Goal: Task Accomplishment & Management: Use online tool/utility

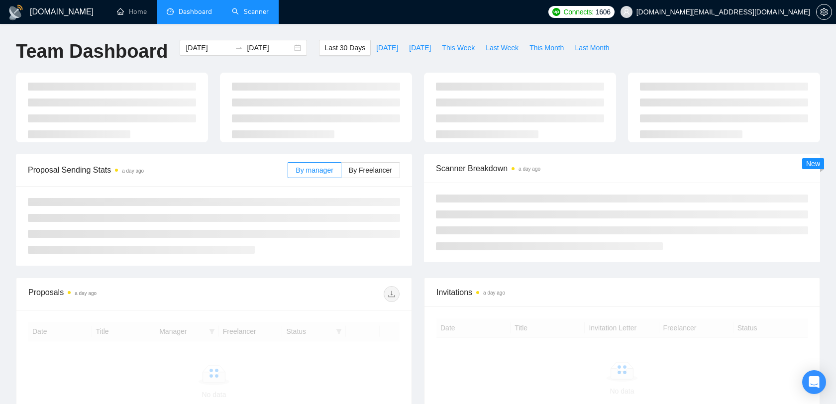
click at [232, 16] on link "Scanner" at bounding box center [250, 11] width 37 height 8
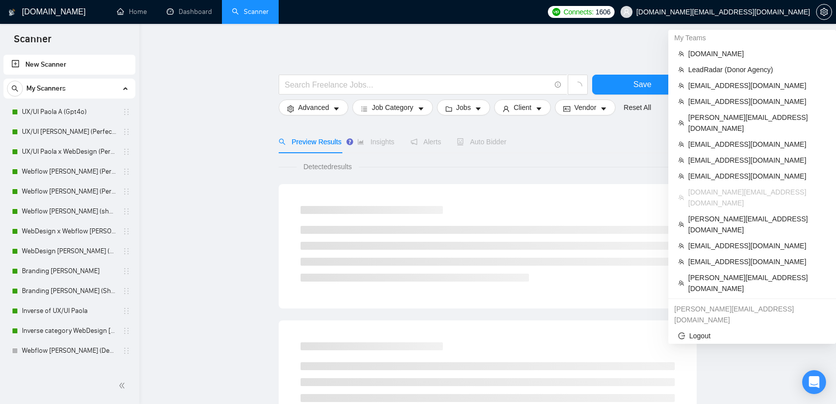
click at [781, 12] on span "dee7.office@gmail.com" at bounding box center [724, 12] width 174 height 0
click at [719, 104] on span "arslan@lanars.com" at bounding box center [758, 101] width 138 height 11
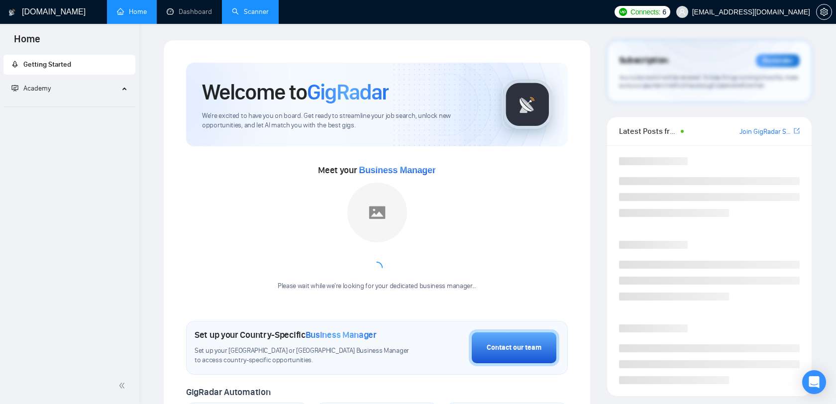
click at [250, 14] on link "Scanner" at bounding box center [250, 11] width 37 height 8
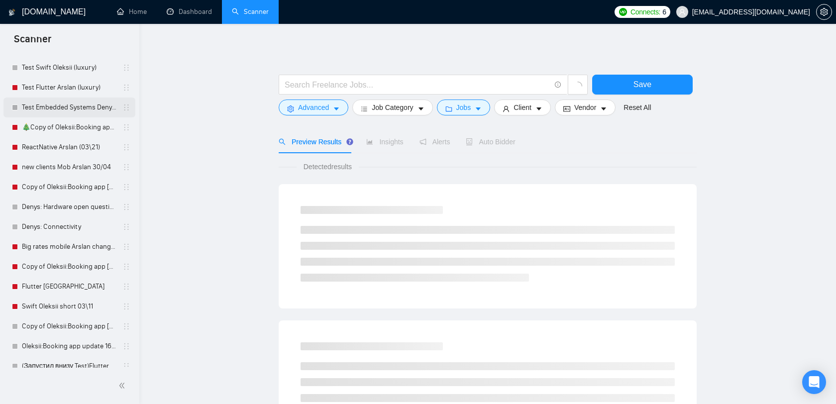
scroll to position [212, 0]
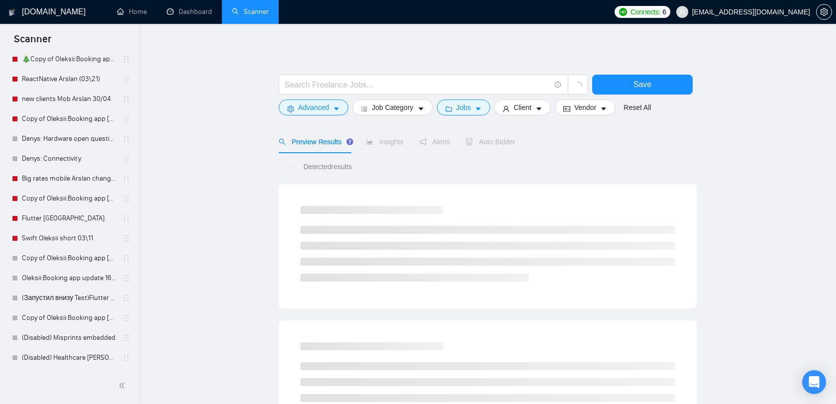
click at [765, 12] on span "arslan@lanars.com" at bounding box center [752, 12] width 118 height 0
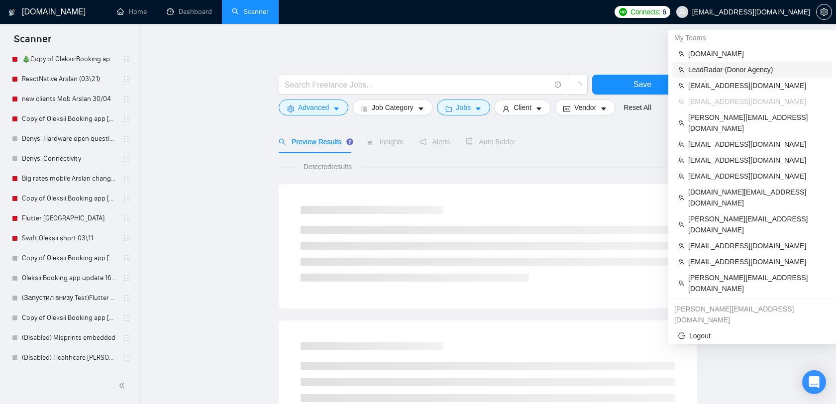
click at [750, 66] on span "LeadRadar (Donor Agency)" at bounding box center [758, 69] width 138 height 11
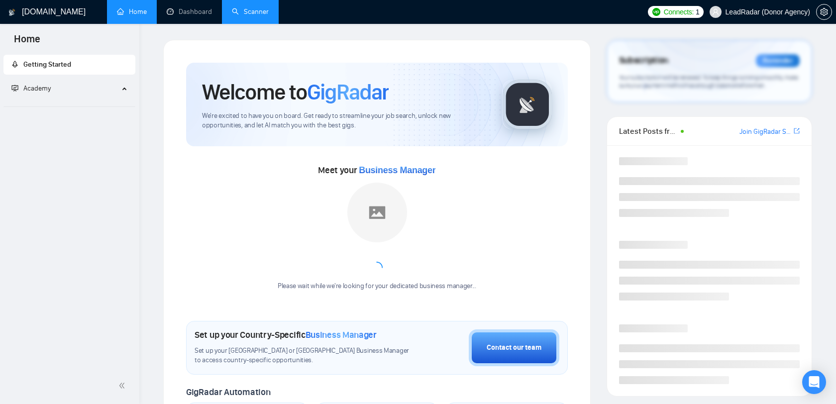
click at [233, 15] on link "Scanner" at bounding box center [250, 11] width 37 height 8
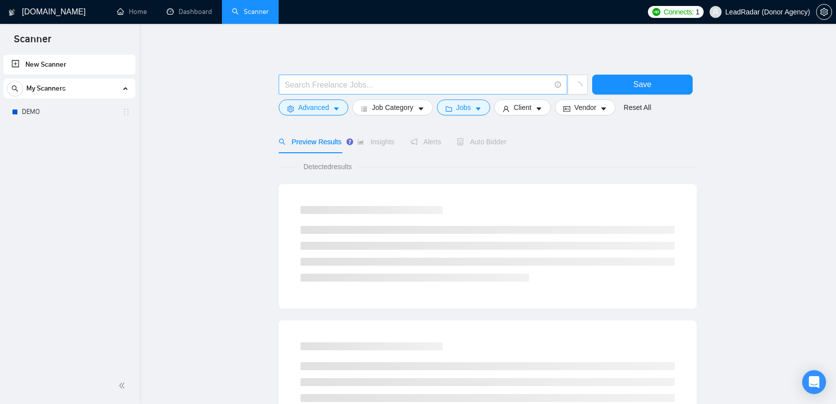
click at [300, 79] on input "text" at bounding box center [418, 85] width 266 height 12
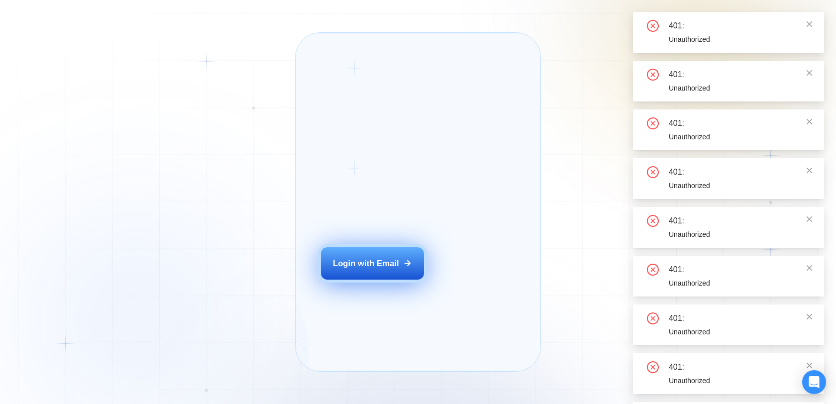
click at [371, 269] on div "Login with Email" at bounding box center [366, 263] width 66 height 11
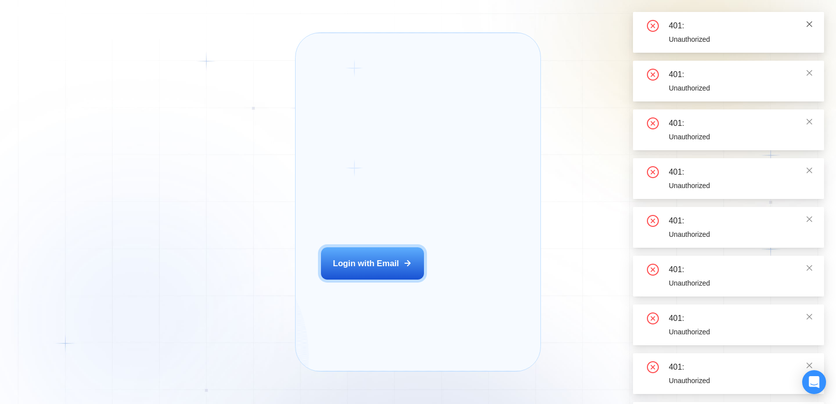
click at [813, 23] on icon "close" at bounding box center [809, 23] width 7 height 7
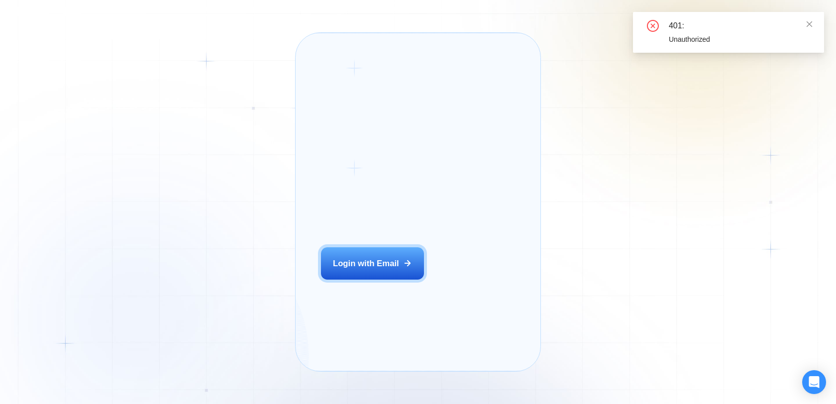
click at [244, 116] on div "Login ‍ Welcome to GigRadar. AI Business Manager for Agencies Login with Email …" at bounding box center [418, 202] width 836 height 404
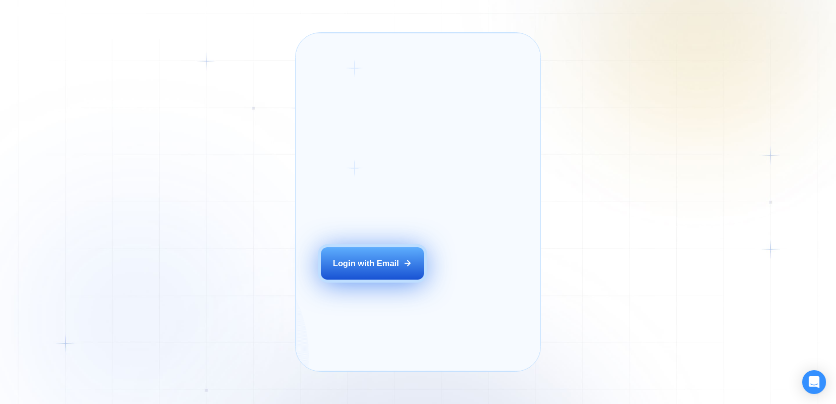
click at [377, 267] on button "Login with Email" at bounding box center [373, 263] width 104 height 32
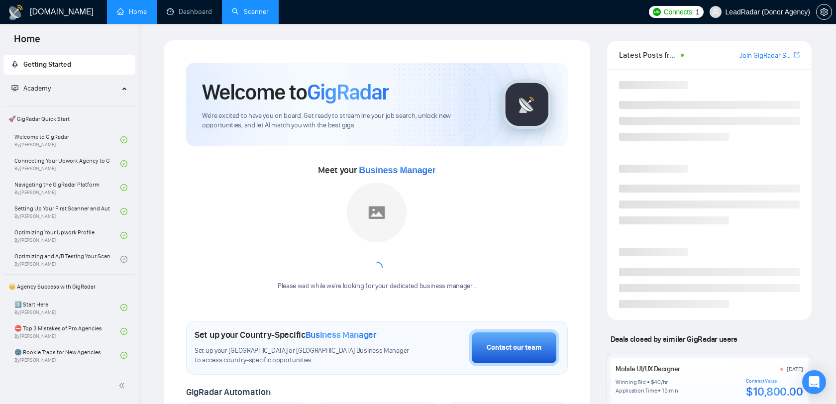
click at [246, 15] on link "Scanner" at bounding box center [250, 11] width 37 height 8
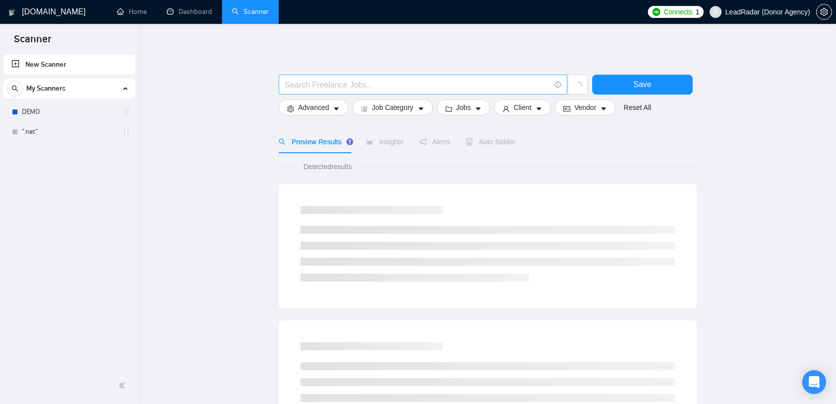
click at [367, 84] on input "text" at bounding box center [418, 85] width 266 height 12
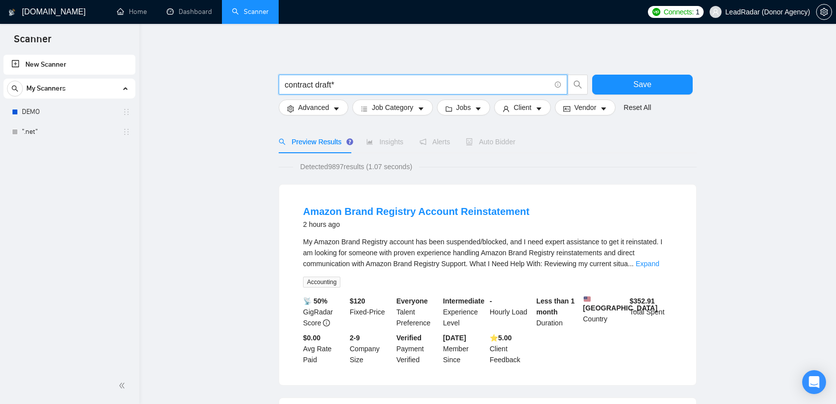
type input "contract draft*"
click at [382, 140] on span "Insights" at bounding box center [384, 142] width 37 height 8
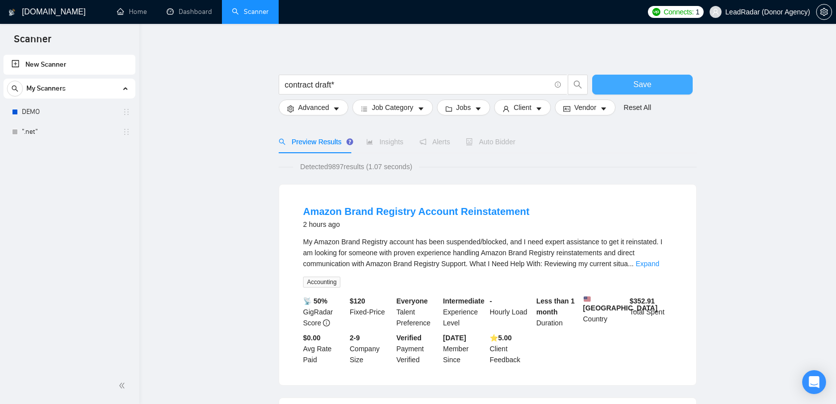
click at [627, 85] on button "Save" at bounding box center [643, 85] width 101 height 20
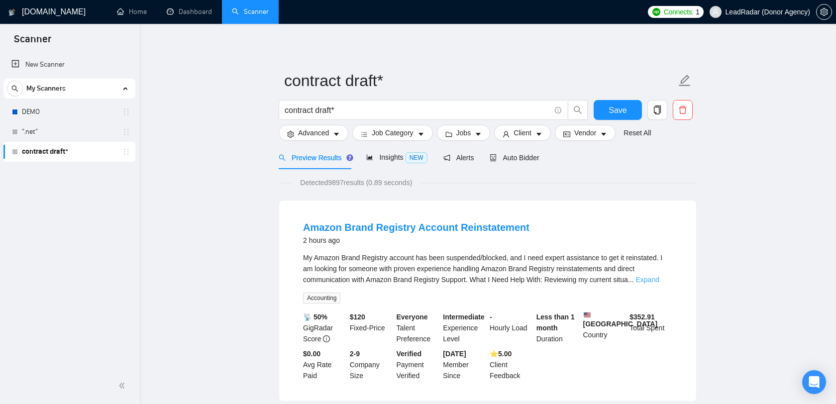
click at [654, 277] on link "Expand" at bounding box center [647, 280] width 23 height 8
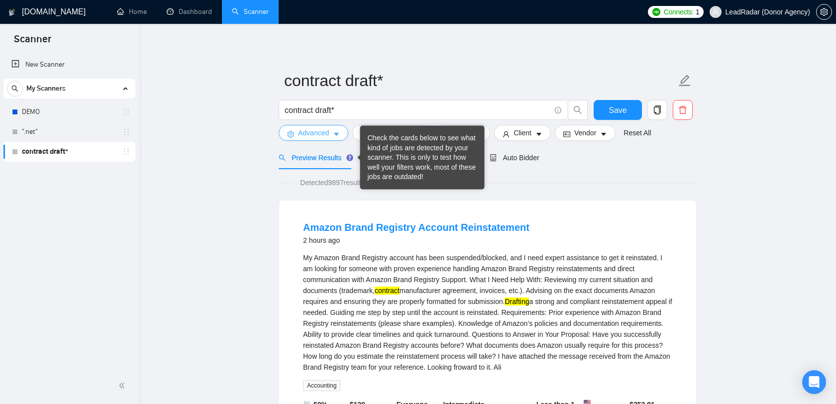
click at [315, 129] on span "Advanced" at bounding box center [313, 132] width 31 height 11
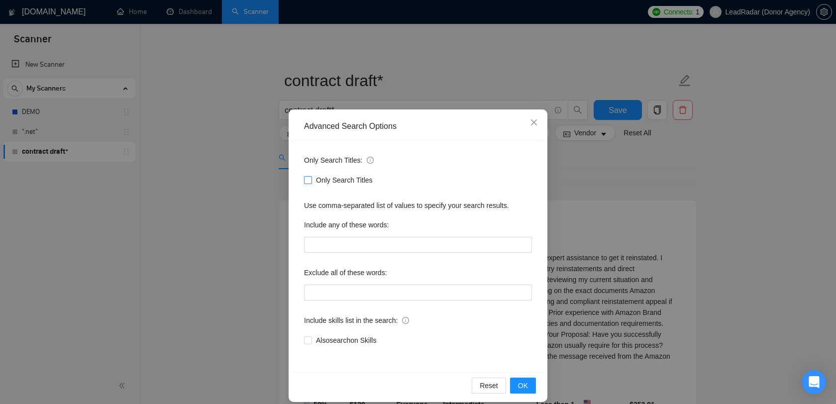
click at [321, 181] on span "Only Search Titles" at bounding box center [344, 180] width 65 height 11
click at [311, 181] on input "Only Search Titles" at bounding box center [307, 179] width 7 height 7
checkbox input "true"
click at [522, 385] on span "OK" at bounding box center [523, 385] width 10 height 11
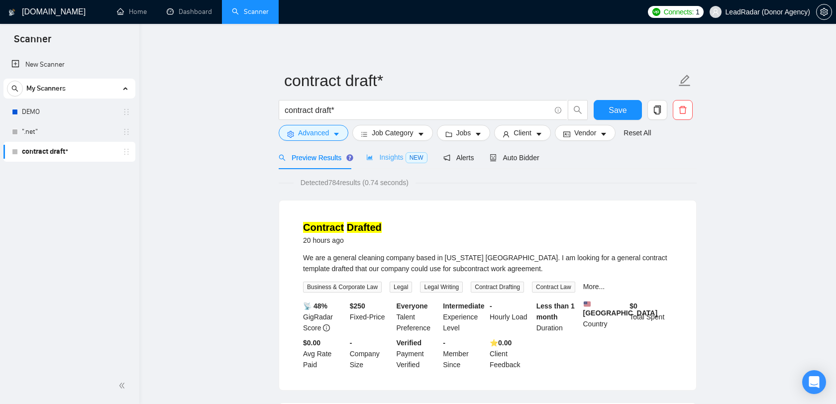
click at [405, 166] on div "Insights NEW" at bounding box center [396, 157] width 61 height 23
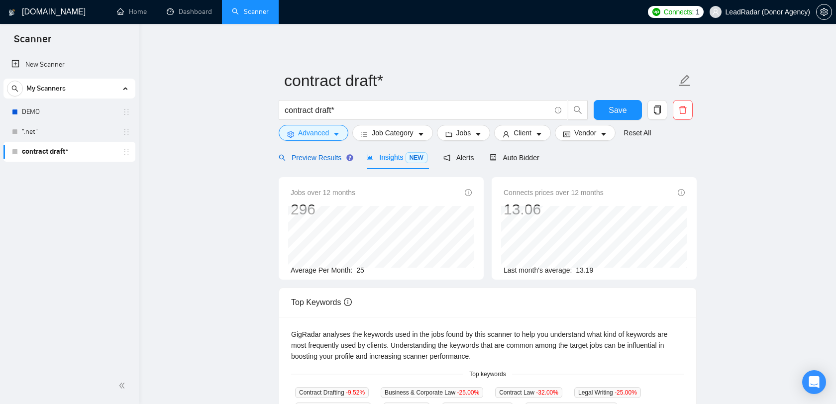
click at [323, 156] on span "Preview Results" at bounding box center [315, 158] width 72 height 8
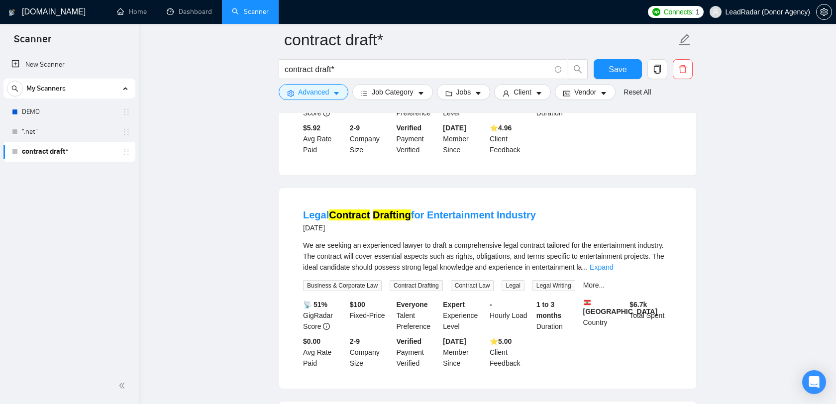
scroll to position [437, 0]
click at [338, 74] on input "contract draft*" at bounding box center [418, 69] width 266 height 12
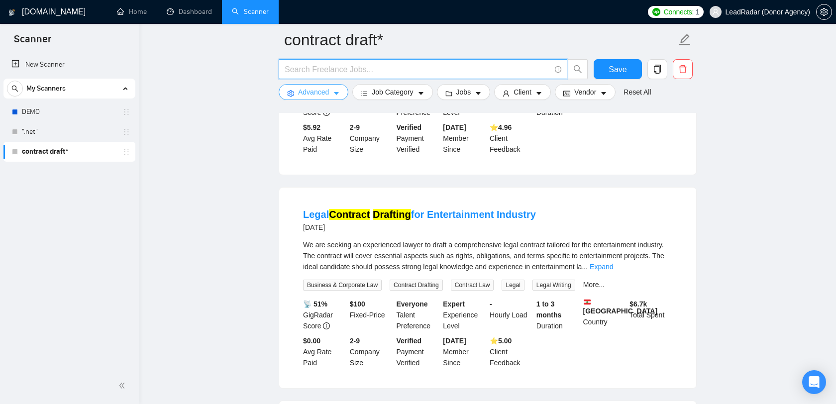
click at [324, 96] on span "Advanced" at bounding box center [313, 92] width 31 height 11
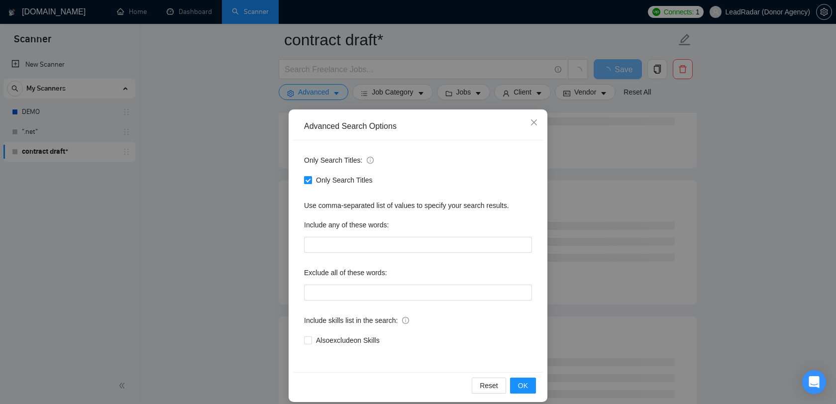
click at [344, 181] on span "Only Search Titles" at bounding box center [344, 180] width 65 height 11
click at [311, 181] on input "Only Search Titles" at bounding box center [307, 179] width 7 height 7
checkbox input "false"
click at [339, 243] on input "text" at bounding box center [418, 245] width 228 height 16
paste input "contract drafting, contract writing, contract review, agreement review, legal a…"
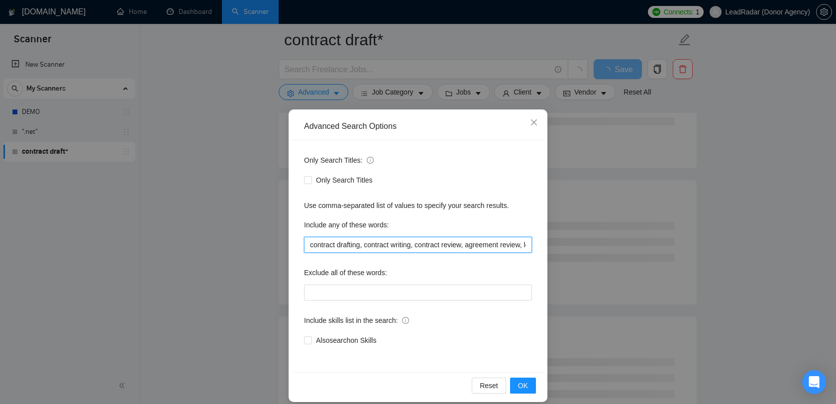
scroll to position [0, 1414]
type input "contract drafting, contract writing, contract review, agreement review, legal a…"
click at [518, 384] on span "OK" at bounding box center [523, 385] width 10 height 11
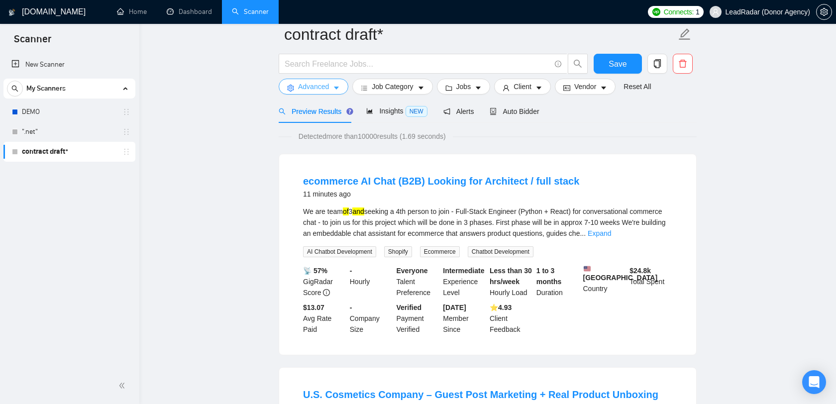
scroll to position [0, 0]
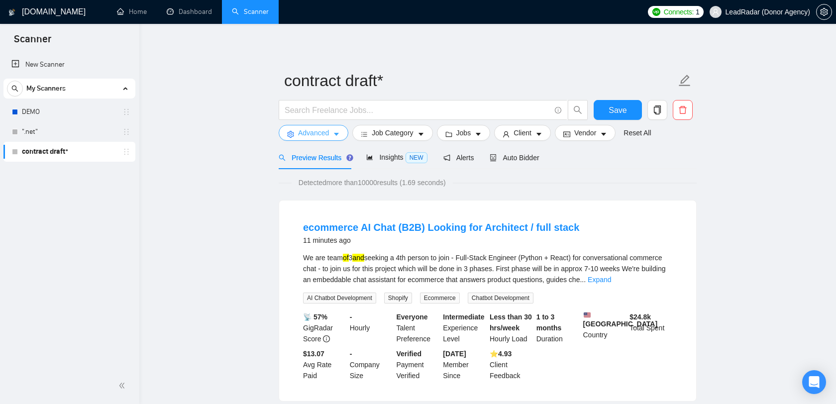
click at [330, 134] on button "Advanced" at bounding box center [314, 133] width 70 height 16
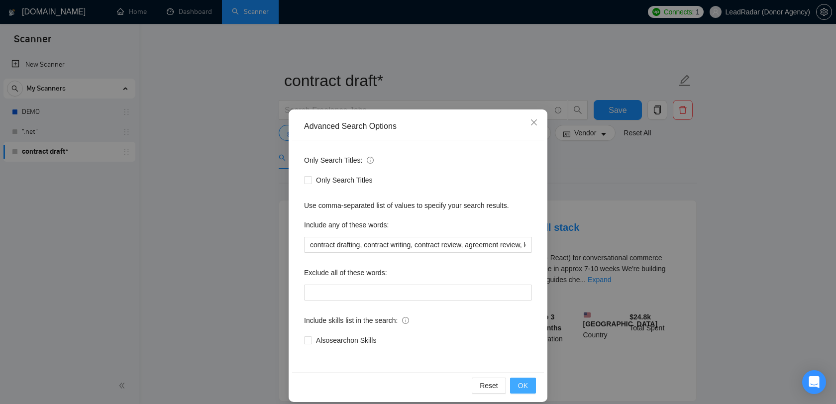
click at [517, 386] on button "OK" at bounding box center [523, 386] width 26 height 16
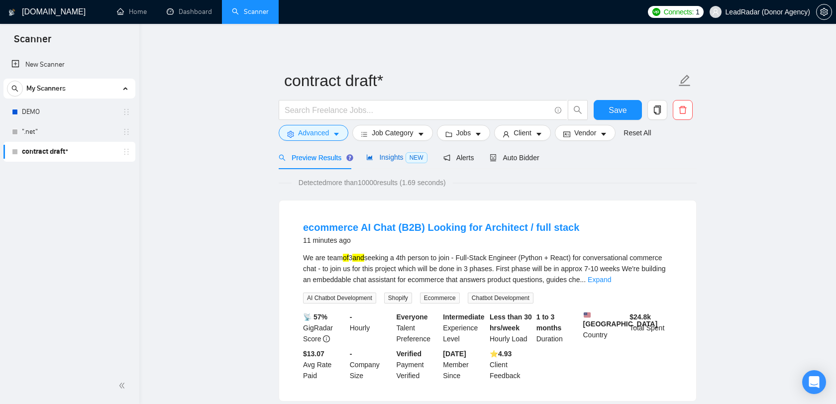
click at [387, 162] on div "Insights NEW" at bounding box center [396, 157] width 61 height 11
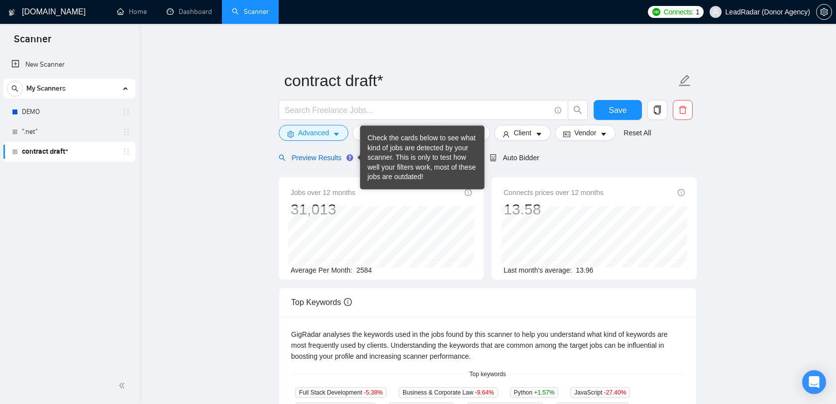
click at [319, 156] on span "Preview Results" at bounding box center [315, 158] width 72 height 8
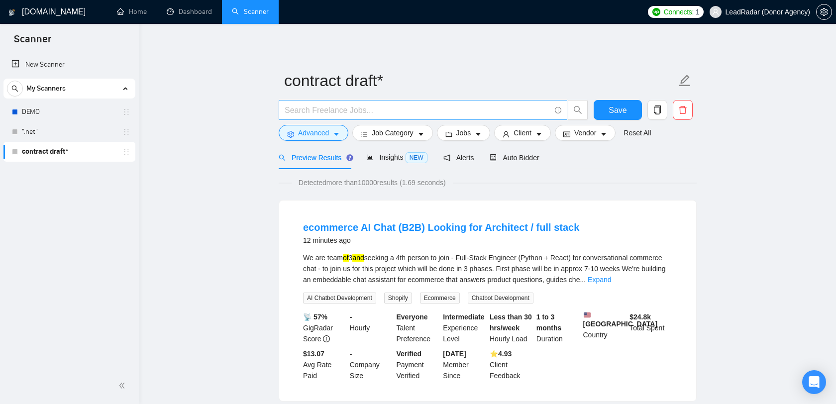
click at [363, 109] on input "text" at bounding box center [418, 110] width 266 height 12
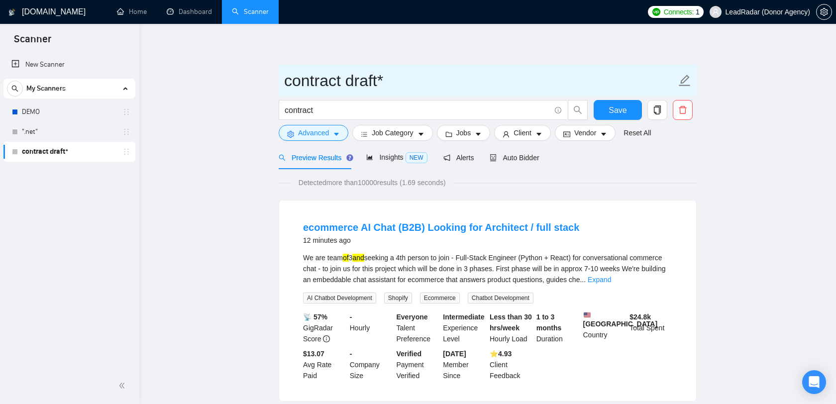
click at [480, 65] on span "contract draft*" at bounding box center [488, 80] width 418 height 31
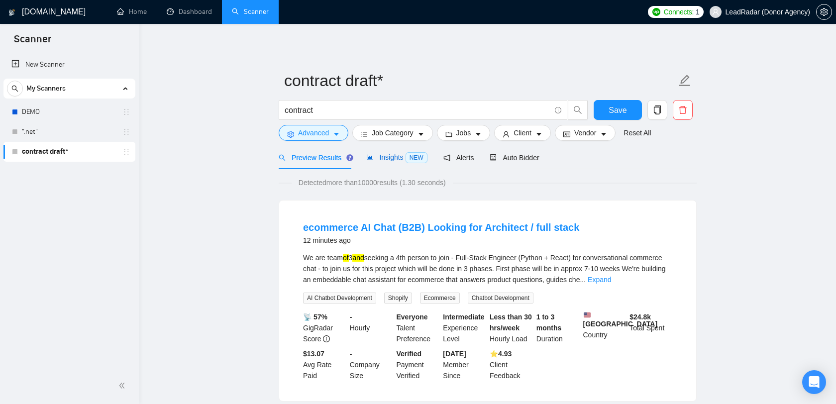
click at [394, 156] on span "Insights NEW" at bounding box center [396, 157] width 61 height 8
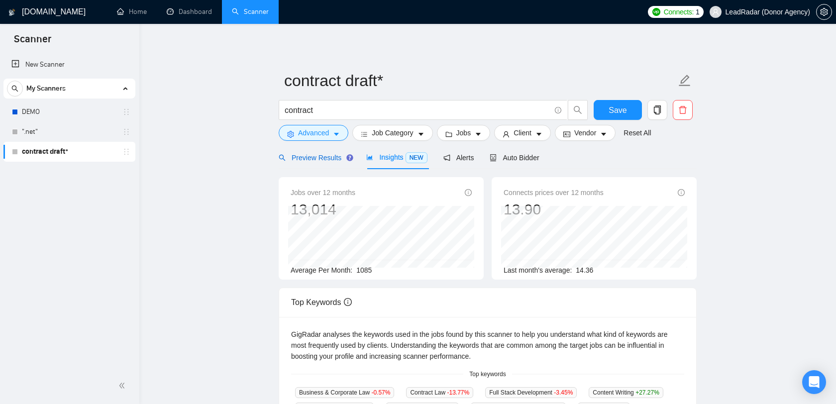
click at [337, 154] on span "Preview Results" at bounding box center [315, 158] width 72 height 8
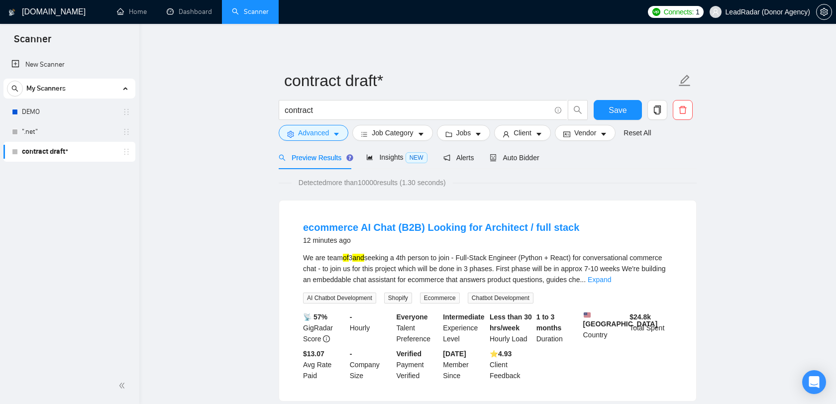
scroll to position [0, 0]
click at [300, 130] on span "Advanced" at bounding box center [313, 132] width 31 height 11
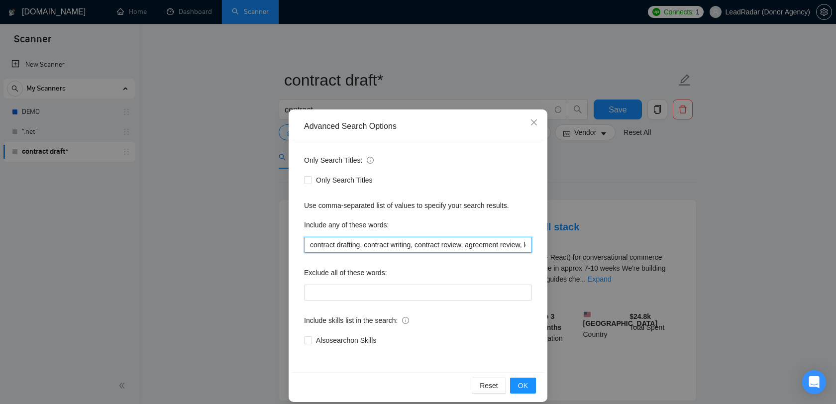
click at [430, 252] on input "contract drafting, contract writing, contract review, agreement review, legal a…" at bounding box center [418, 245] width 228 height 16
drag, startPoint x: 419, startPoint y: 245, endPoint x: 303, endPoint y: 237, distance: 116.3
click at [303, 237] on div "Only Search Titles: Only Search Titles Use comma-separated list of values to sp…" at bounding box center [418, 256] width 252 height 232
click at [347, 247] on input "contract drafting, contract writing, contract review, agreement review, legal a…" at bounding box center [418, 245] width 228 height 16
click at [531, 387] on button "OK" at bounding box center [523, 386] width 26 height 16
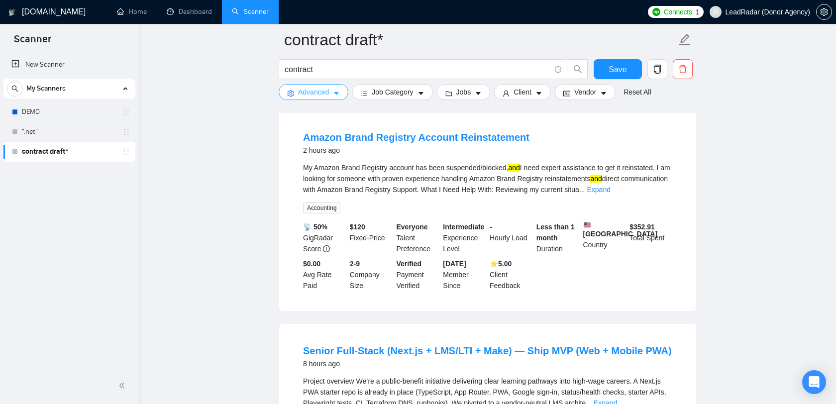
scroll to position [320, 0]
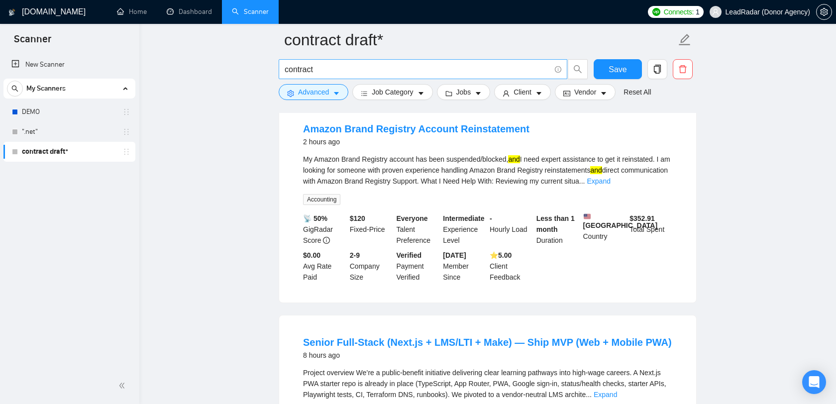
click at [346, 65] on input "contract" at bounding box center [418, 69] width 266 height 12
type input "contract drafting"
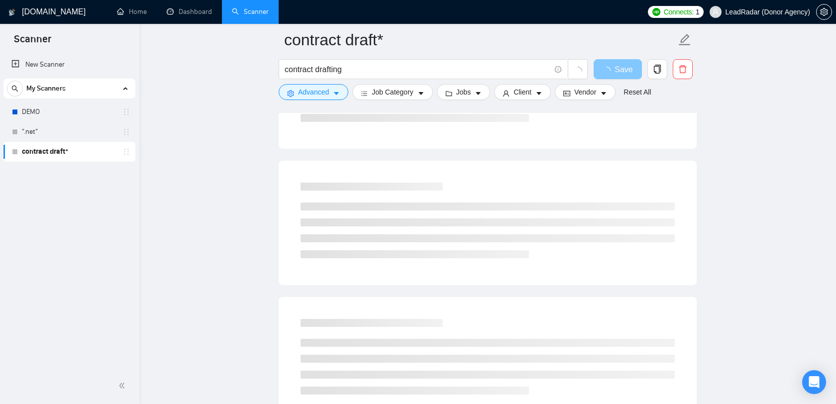
click at [615, 75] on button "Save" at bounding box center [618, 69] width 48 height 20
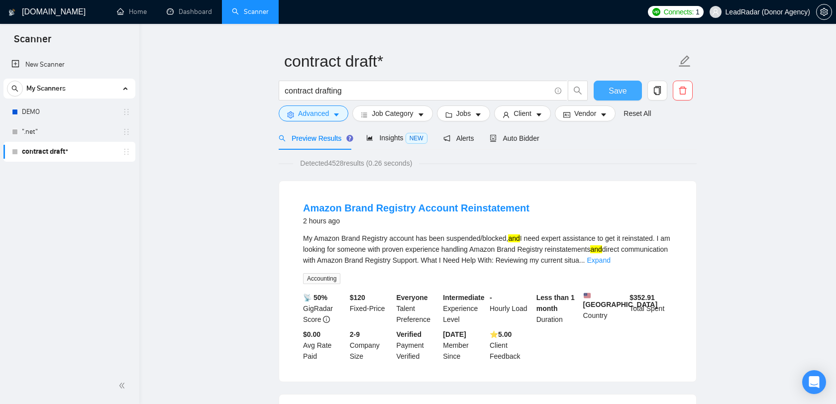
scroll to position [0, 0]
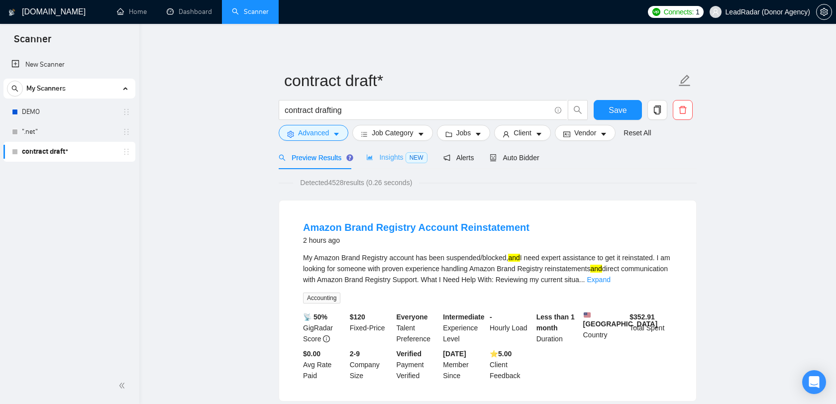
click at [376, 151] on div "Insights NEW" at bounding box center [396, 157] width 61 height 23
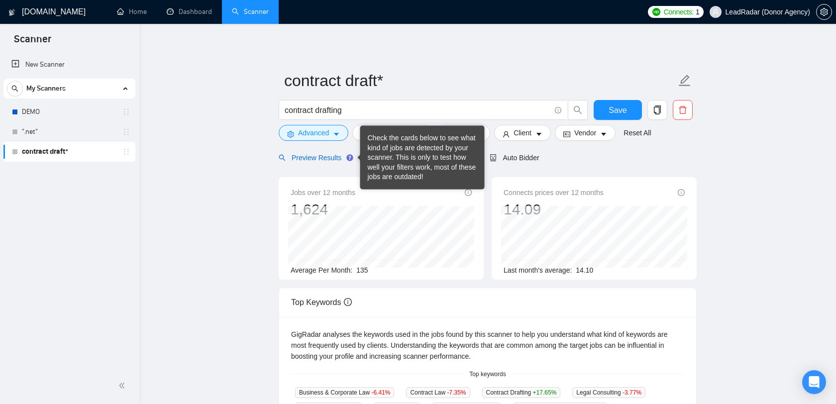
click at [335, 159] on span "Preview Results" at bounding box center [315, 158] width 72 height 8
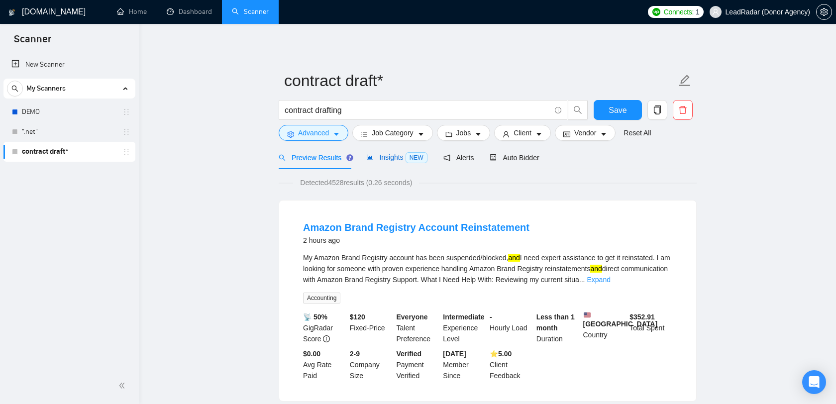
click at [379, 162] on div "Insights NEW" at bounding box center [396, 157] width 61 height 11
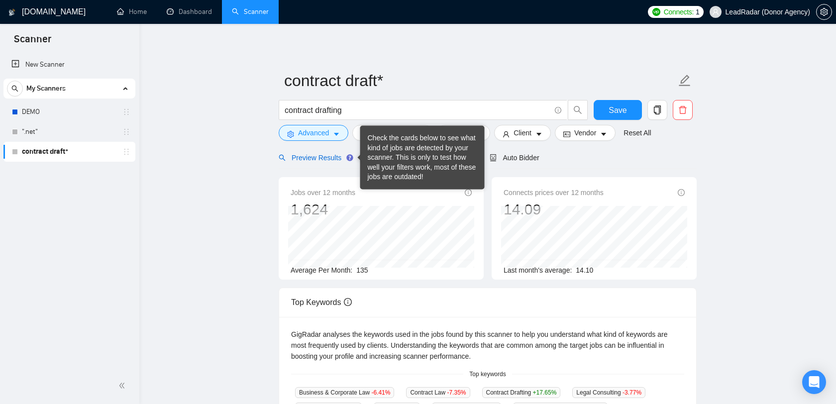
click at [330, 156] on span "Preview Results" at bounding box center [315, 158] width 72 height 8
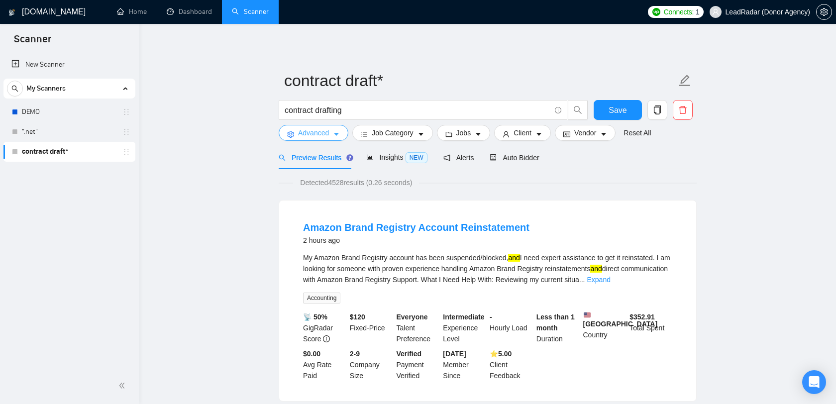
click at [328, 130] on span "Advanced" at bounding box center [313, 132] width 31 height 11
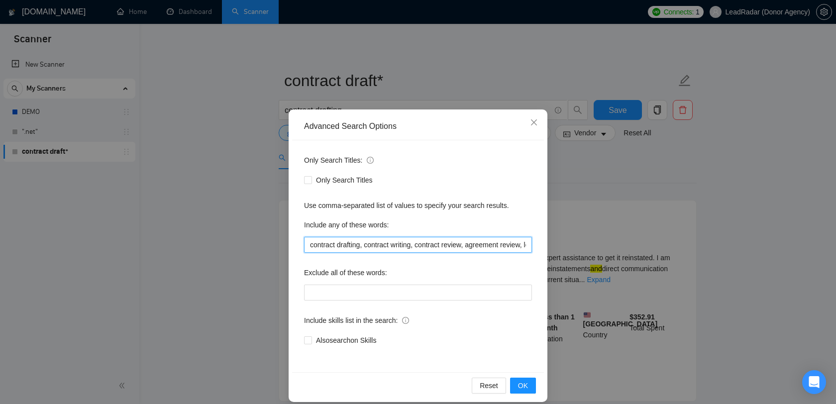
click at [398, 242] on input "contract drafting, contract writing, contract review, agreement review, legal a…" at bounding box center [418, 245] width 228 height 16
click at [358, 186] on div "Only Search Titles" at bounding box center [418, 180] width 228 height 16
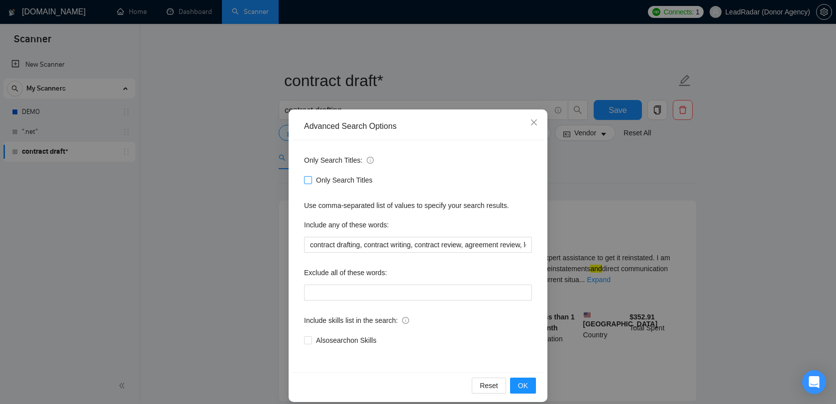
click at [357, 180] on span "Only Search Titles" at bounding box center [344, 180] width 65 height 11
click at [311, 180] on input "Only Search Titles" at bounding box center [307, 179] width 7 height 7
checkbox input "true"
click at [519, 379] on button "OK" at bounding box center [523, 386] width 26 height 16
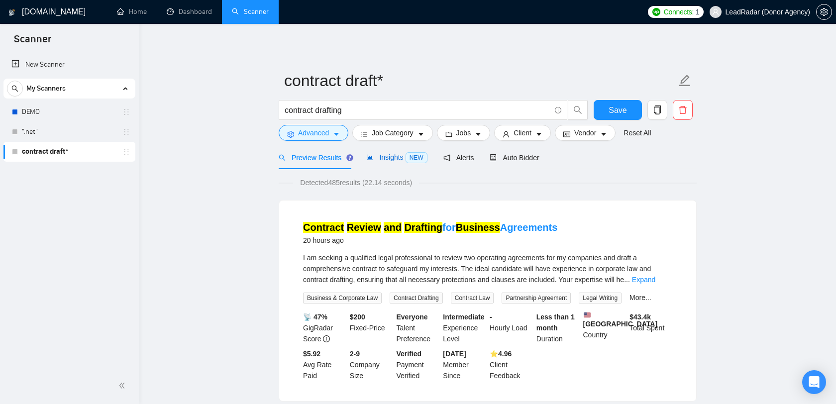
click at [393, 156] on span "Insights NEW" at bounding box center [396, 157] width 61 height 8
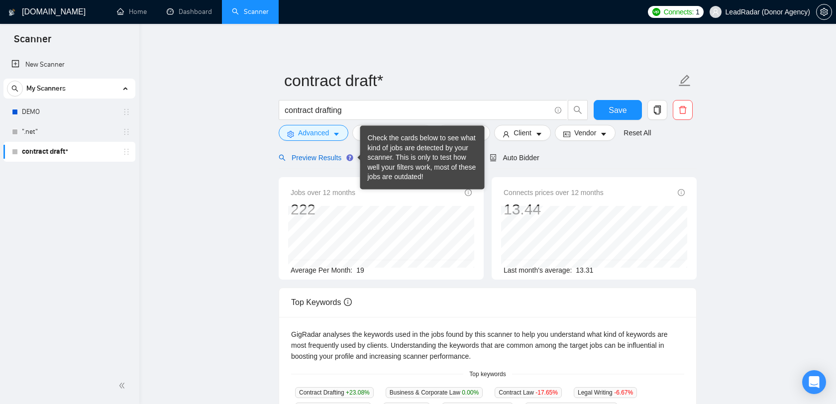
click at [325, 157] on span "Preview Results" at bounding box center [315, 158] width 72 height 8
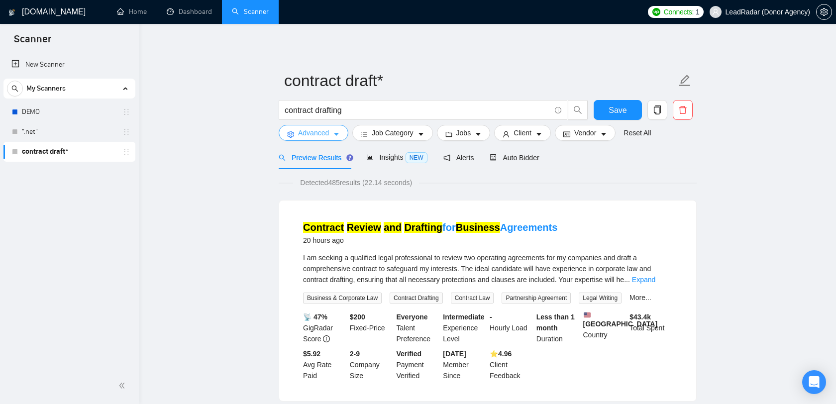
click at [320, 134] on span "Advanced" at bounding box center [313, 132] width 31 height 11
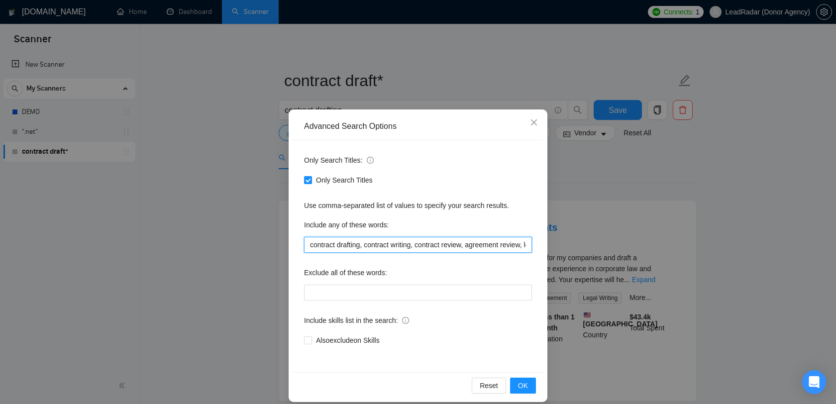
click at [376, 248] on input "contract drafting, contract writing, contract review, agreement review, legal a…" at bounding box center [418, 245] width 228 height 16
paste input "| contract writing | contract review | agreement review | legal agreement draft…"
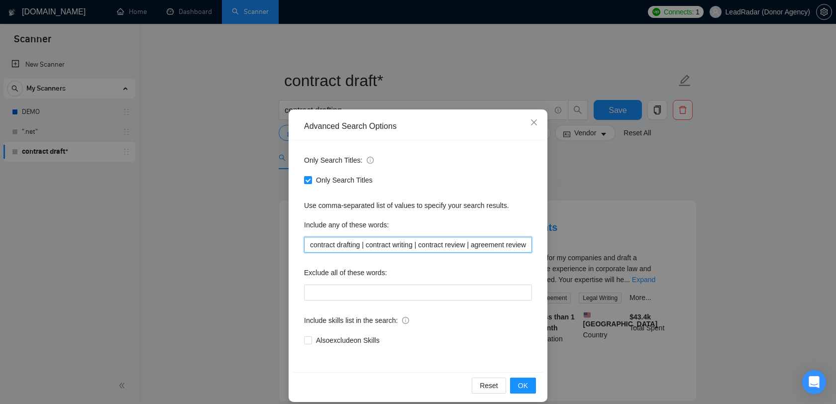
scroll to position [0, 1451]
type input "contract drafting | contract writing | contract review | agreement review | leg…"
click at [525, 388] on span "OK" at bounding box center [523, 385] width 10 height 11
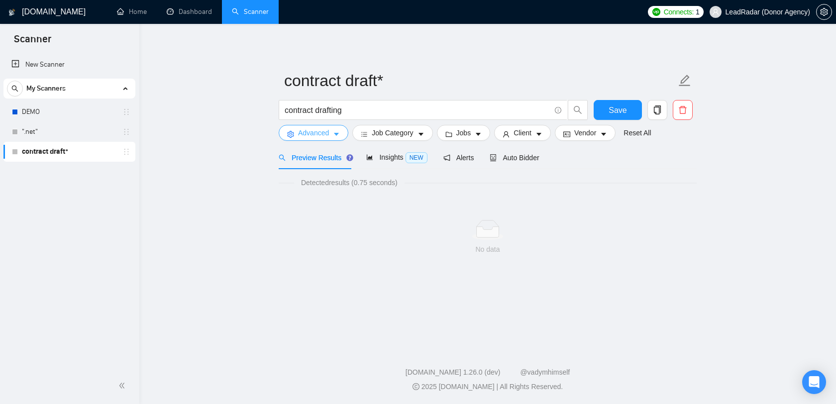
click at [323, 131] on span "Advanced" at bounding box center [313, 132] width 31 height 11
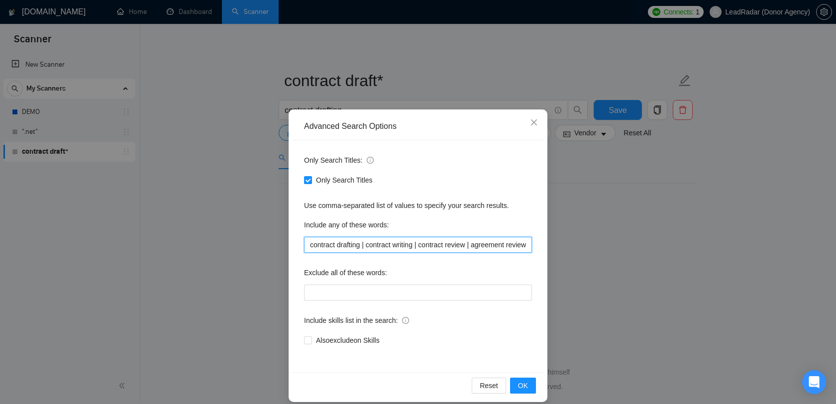
click at [380, 245] on input "contract drafting | contract writing | contract review | agreement review | leg…" at bounding box center [418, 245] width 228 height 16
click at [361, 178] on span "Only Search Titles" at bounding box center [344, 180] width 65 height 11
click at [311, 178] on input "Only Search Titles" at bounding box center [307, 179] width 7 height 7
click at [367, 180] on span "Only Search Titles" at bounding box center [344, 180] width 65 height 11
click at [311, 180] on input "Only Search Titles" at bounding box center [307, 179] width 7 height 7
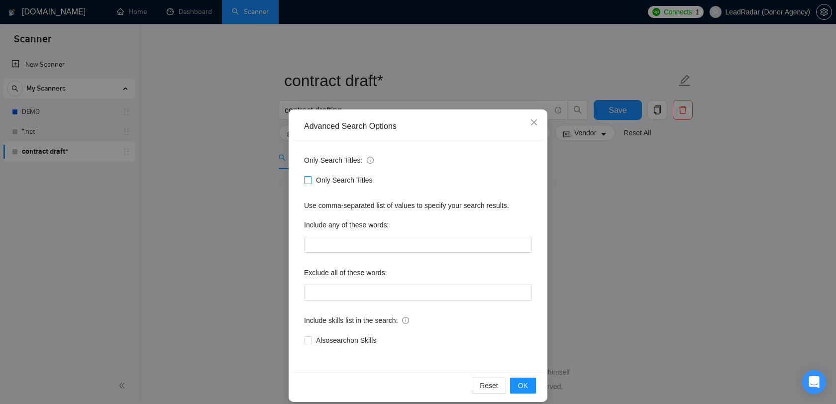
checkbox input "true"
click at [523, 384] on span "OK" at bounding box center [523, 385] width 10 height 11
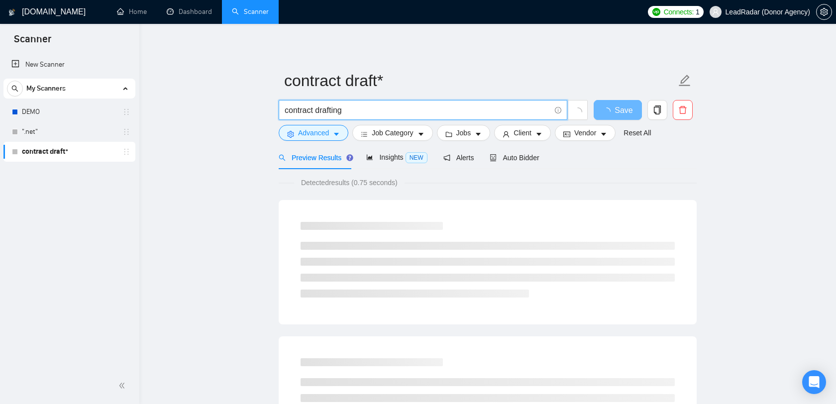
click at [372, 109] on input "contract drafting" at bounding box center [418, 110] width 266 height 12
paste input "| contract writing | contract review | agreement review | legal agreement draft…"
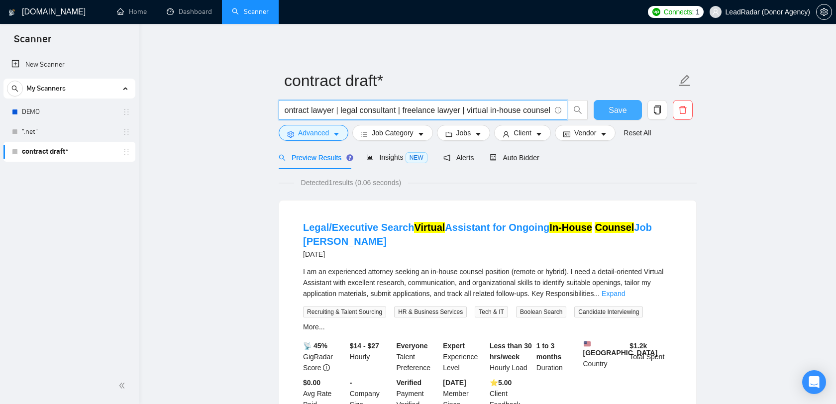
type input "contract drafting | contract writing | contract review | agreement review | leg…"
click at [620, 115] on span "Save" at bounding box center [618, 110] width 18 height 12
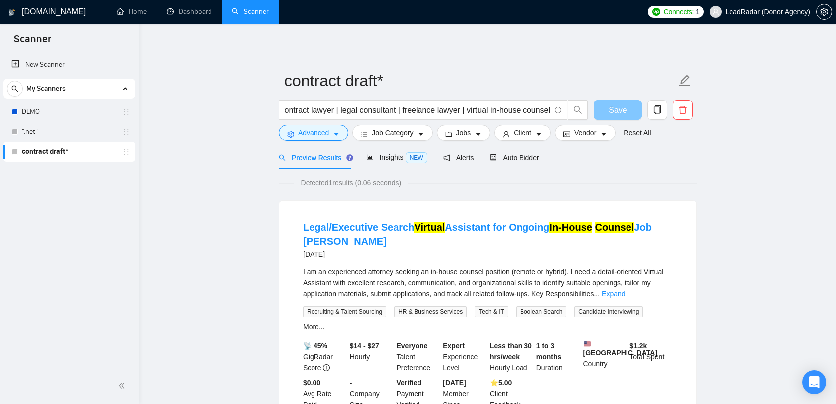
scroll to position [0, 0]
click at [396, 155] on span "Insights NEW" at bounding box center [396, 157] width 61 height 8
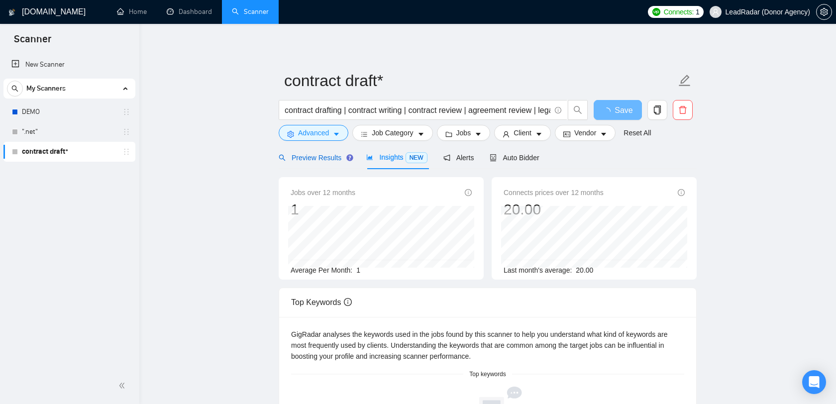
click at [322, 159] on span "Preview Results" at bounding box center [315, 158] width 72 height 8
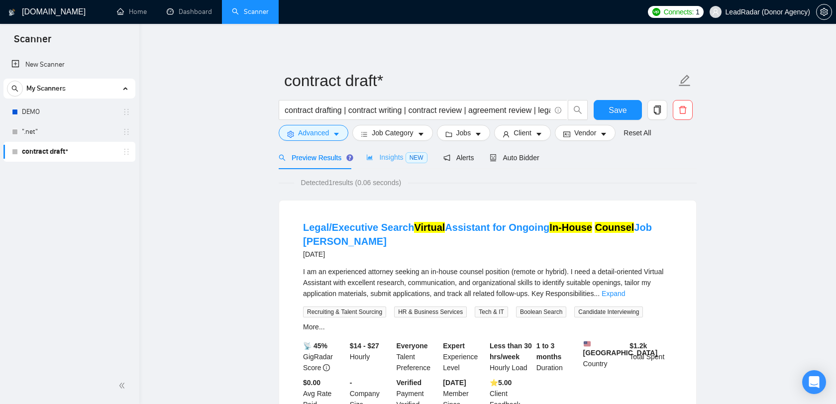
click at [402, 151] on div "Insights NEW" at bounding box center [396, 157] width 61 height 23
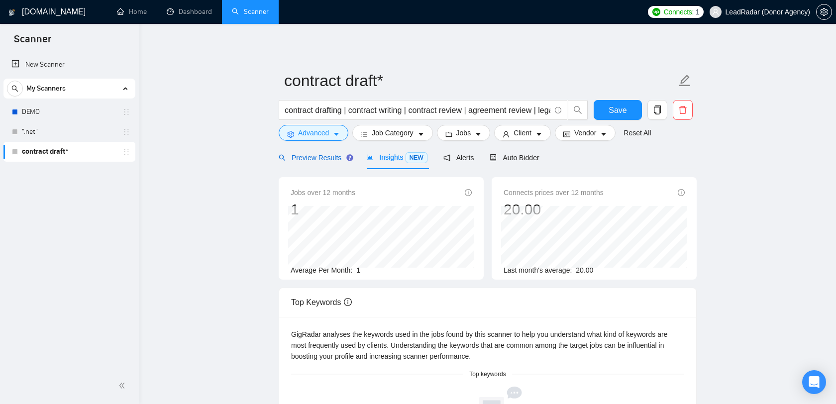
click at [307, 152] on div "Preview Results" at bounding box center [315, 157] width 72 height 11
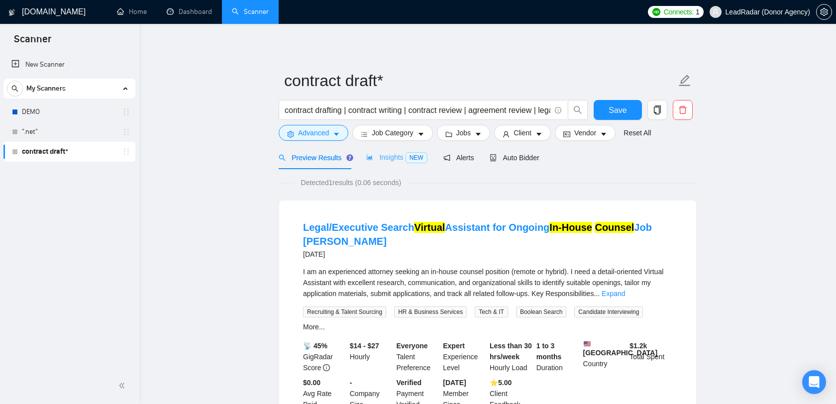
click at [382, 164] on div "Insights NEW" at bounding box center [396, 157] width 61 height 23
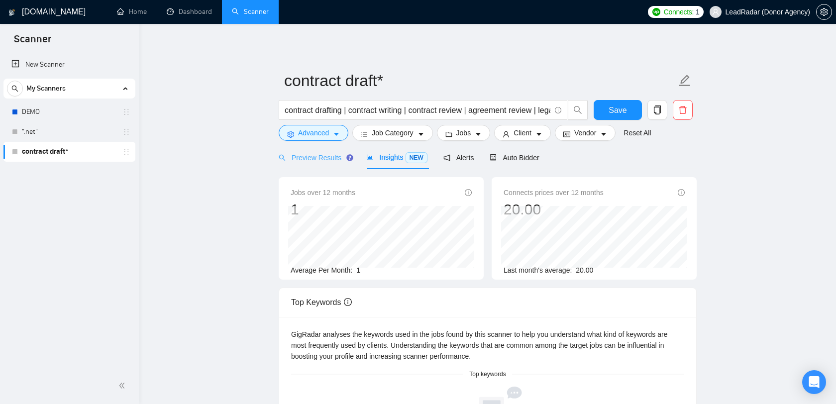
click at [332, 164] on div "Preview Results" at bounding box center [315, 157] width 72 height 23
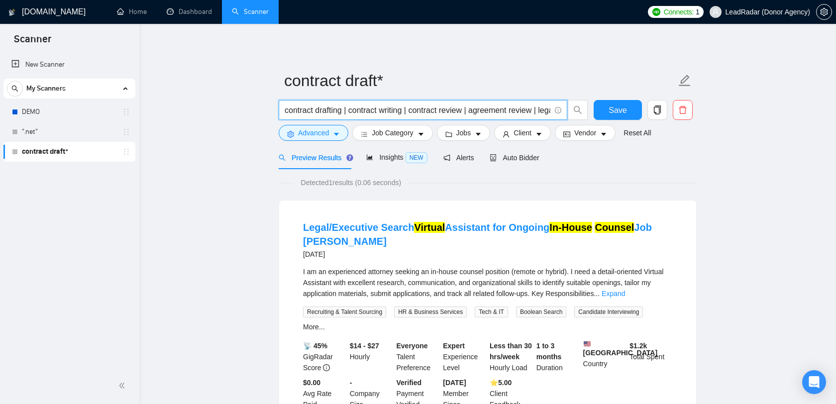
click at [377, 111] on input "contract drafting | contract writing | contract review | agreement review | leg…" at bounding box center [418, 110] width 266 height 12
drag, startPoint x: 346, startPoint y: 111, endPoint x: 513, endPoint y: 115, distance: 167.8
click at [513, 115] on input "contract drafting | contract writing | contract review | agreement review | leg…" at bounding box center [418, 110] width 266 height 12
drag, startPoint x: 496, startPoint y: 117, endPoint x: 534, endPoint y: 110, distance: 37.9
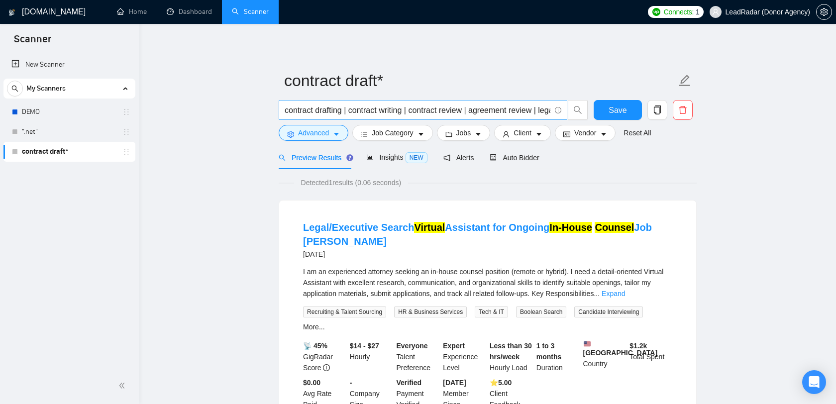
click at [534, 110] on span "contract drafting | contract writing | contract review | agreement review | leg…" at bounding box center [423, 110] width 289 height 20
drag, startPoint x: 534, startPoint y: 110, endPoint x: 599, endPoint y: 109, distance: 65.7
click at [599, 109] on div "contract drafting | contract writing | contract review | agreement review | leg…" at bounding box center [486, 112] width 418 height 25
